Goal: Check status: Check status

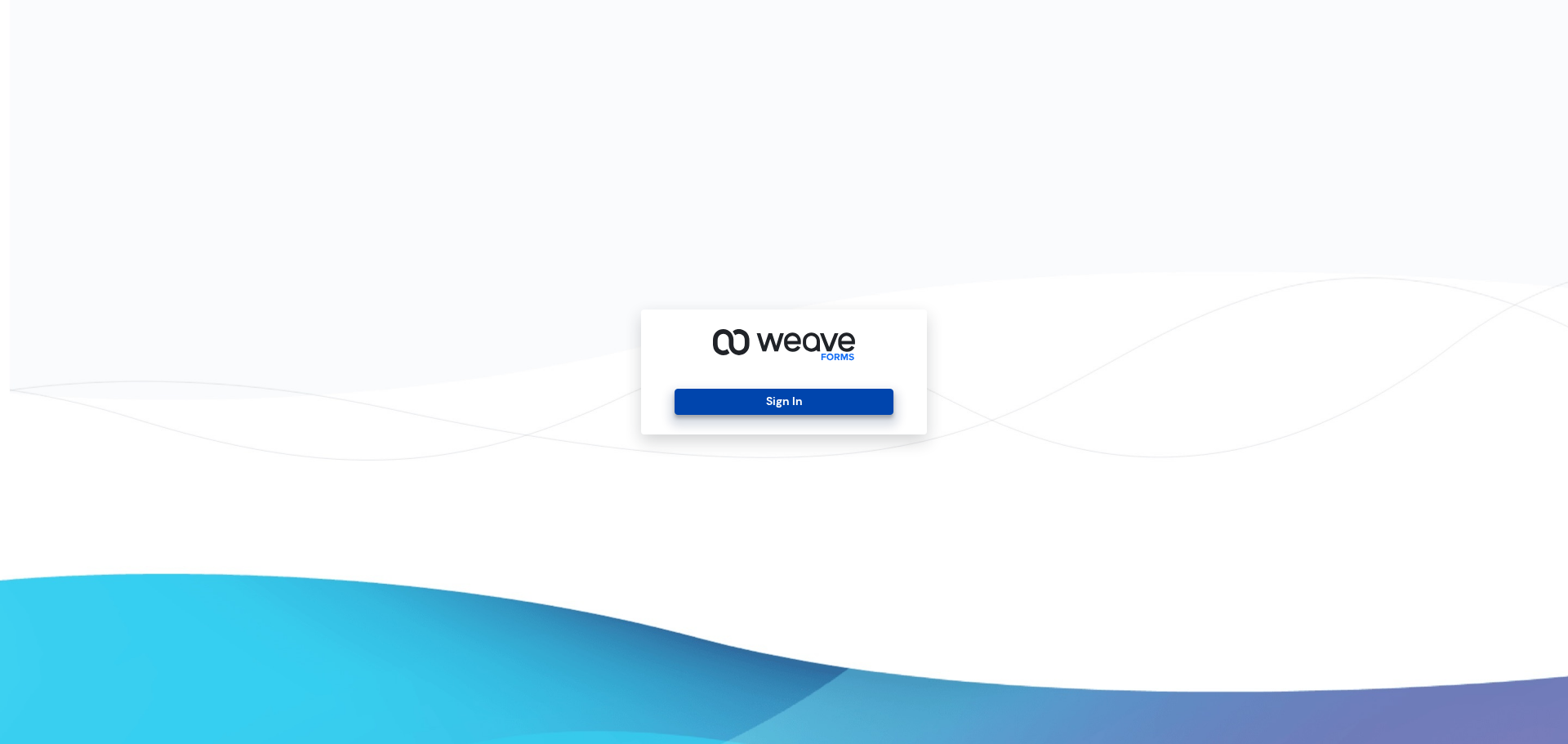
click at [823, 412] on button "Sign In" at bounding box center [784, 402] width 218 height 26
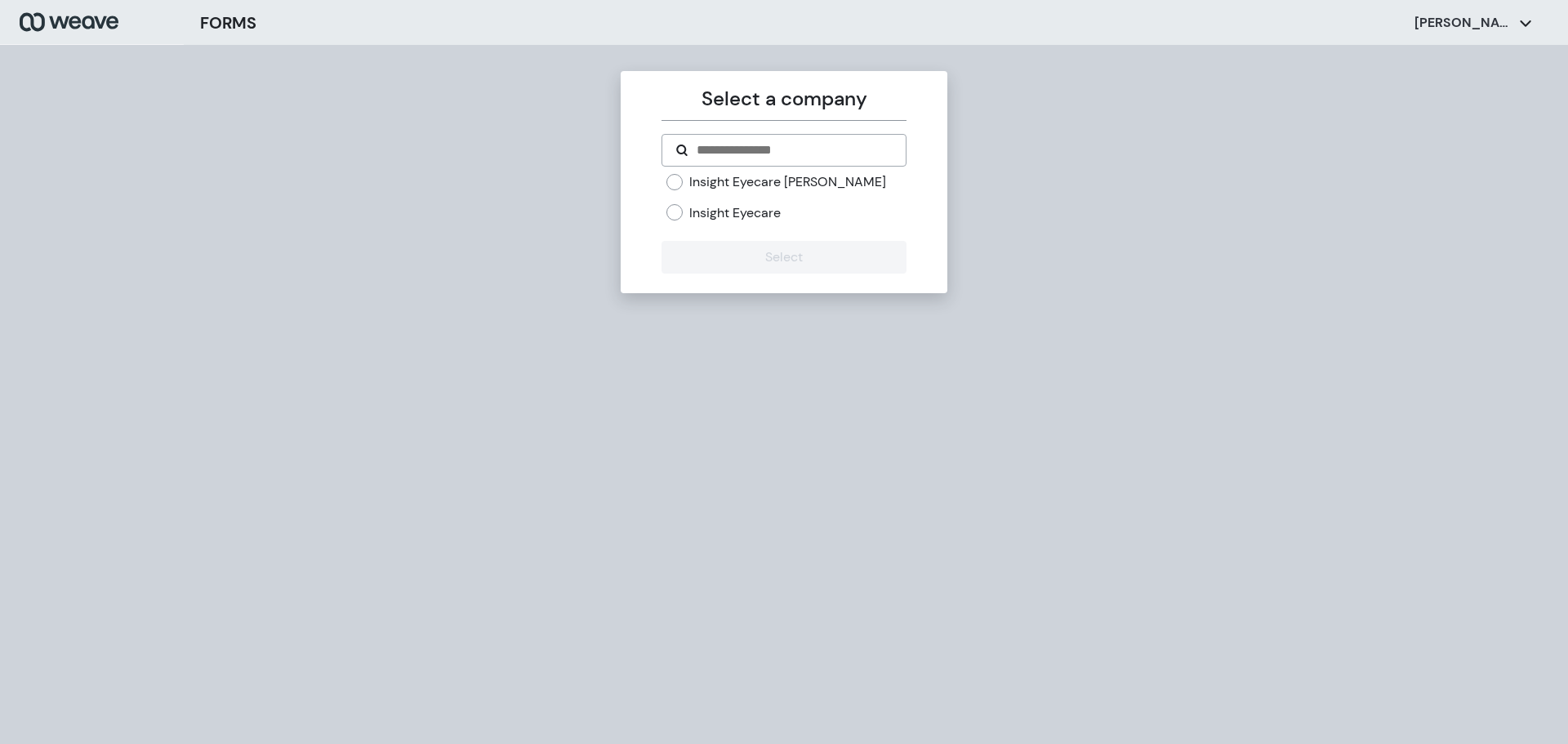
click at [685, 206] on div "Insight Eyecare" at bounding box center [785, 213] width 239 height 18
click at [727, 220] on label "Insight Eyecare" at bounding box center [734, 213] width 91 height 18
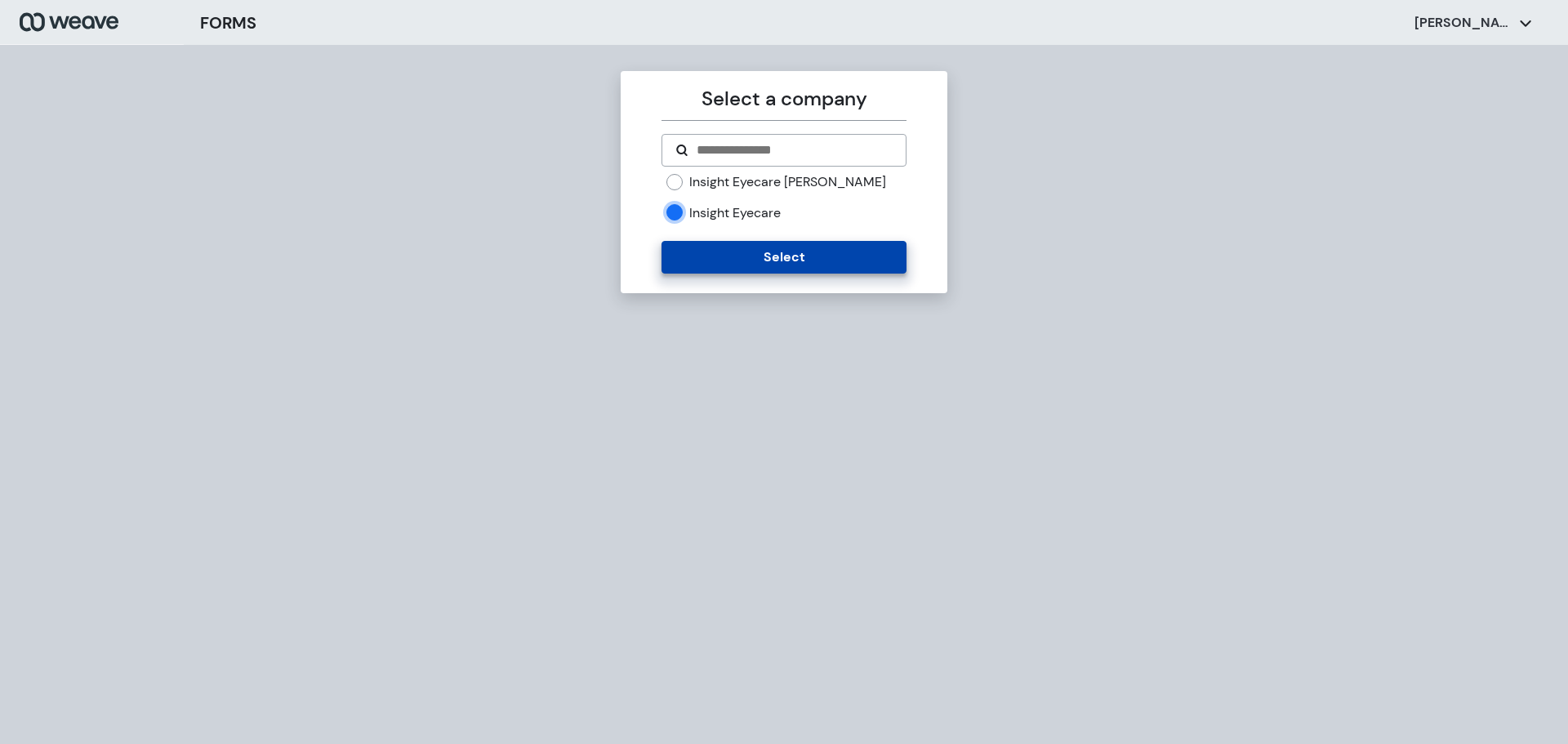
click at [736, 254] on button "Select" at bounding box center [784, 257] width 244 height 33
